Goal: Information Seeking & Learning: Understand process/instructions

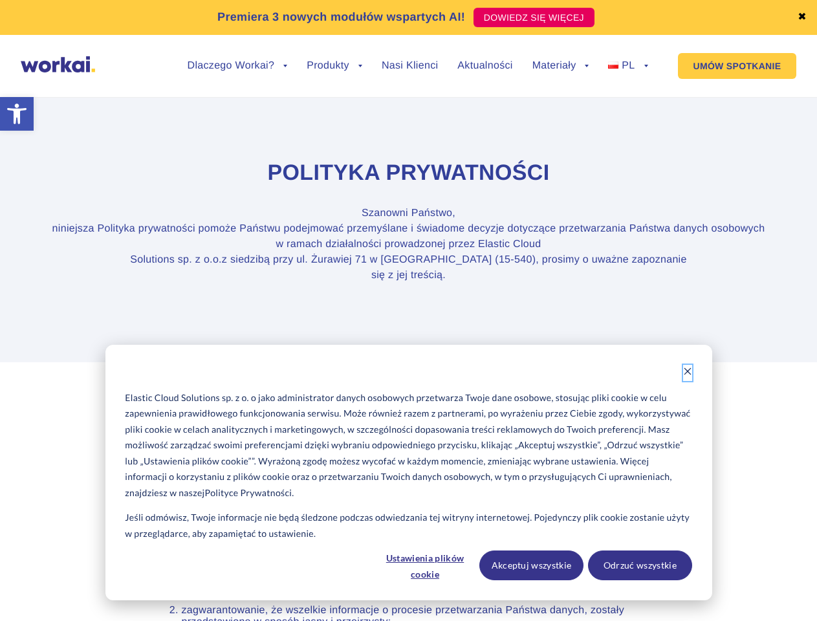
click at [687, 373] on icon "Dismiss cookie banner" at bounding box center [687, 371] width 9 height 9
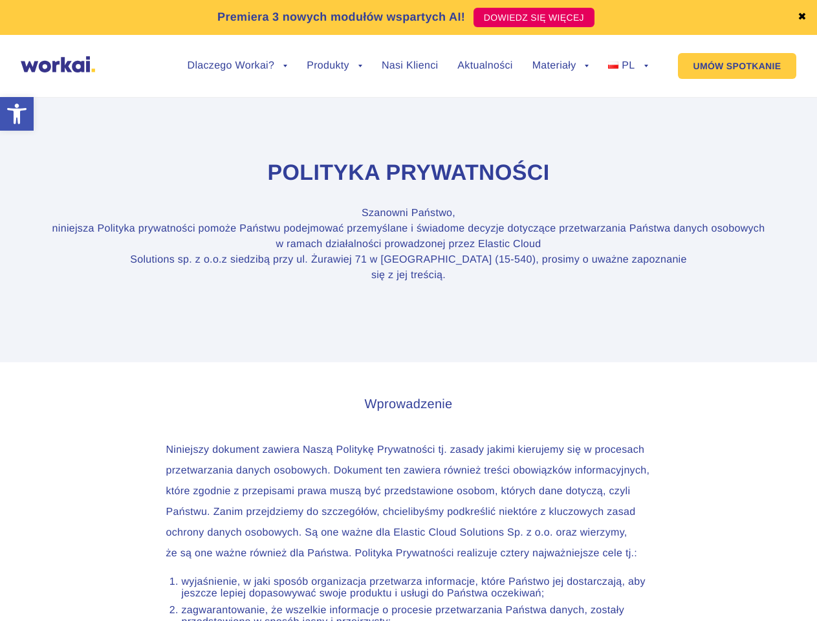
click at [802, 17] on link "✖" at bounding box center [801, 17] width 9 height 10
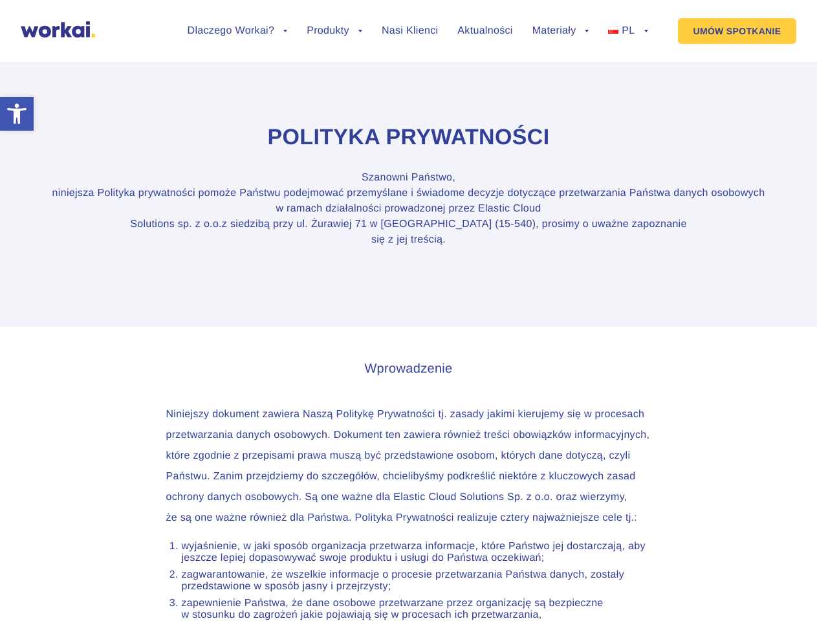
click at [237, 76] on section "Polityka prywatności Szanowni Państwo, niniejsza Polityka prywatności pomoże Pa…" at bounding box center [408, 185] width 817 height 281
click at [237, 66] on section "Polityka prywatności Szanowni Państwo, niniejsza Polityka prywatności pomoże Pa…" at bounding box center [408, 185] width 817 height 281
click at [334, 76] on section "Polityka prywatności Szanowni Państwo, niniejsza Polityka prywatności pomoże Pa…" at bounding box center [408, 185] width 817 height 281
click at [561, 76] on section "Polityka prywatności Szanowni Państwo, niniejsza Polityka prywatności pomoże Pa…" at bounding box center [408, 185] width 817 height 281
click at [561, 66] on section "Polityka prywatności Szanowni Państwo, niniejsza Polityka prywatności pomoże Pa…" at bounding box center [408, 185] width 817 height 281
